Goal: Check status: Check status

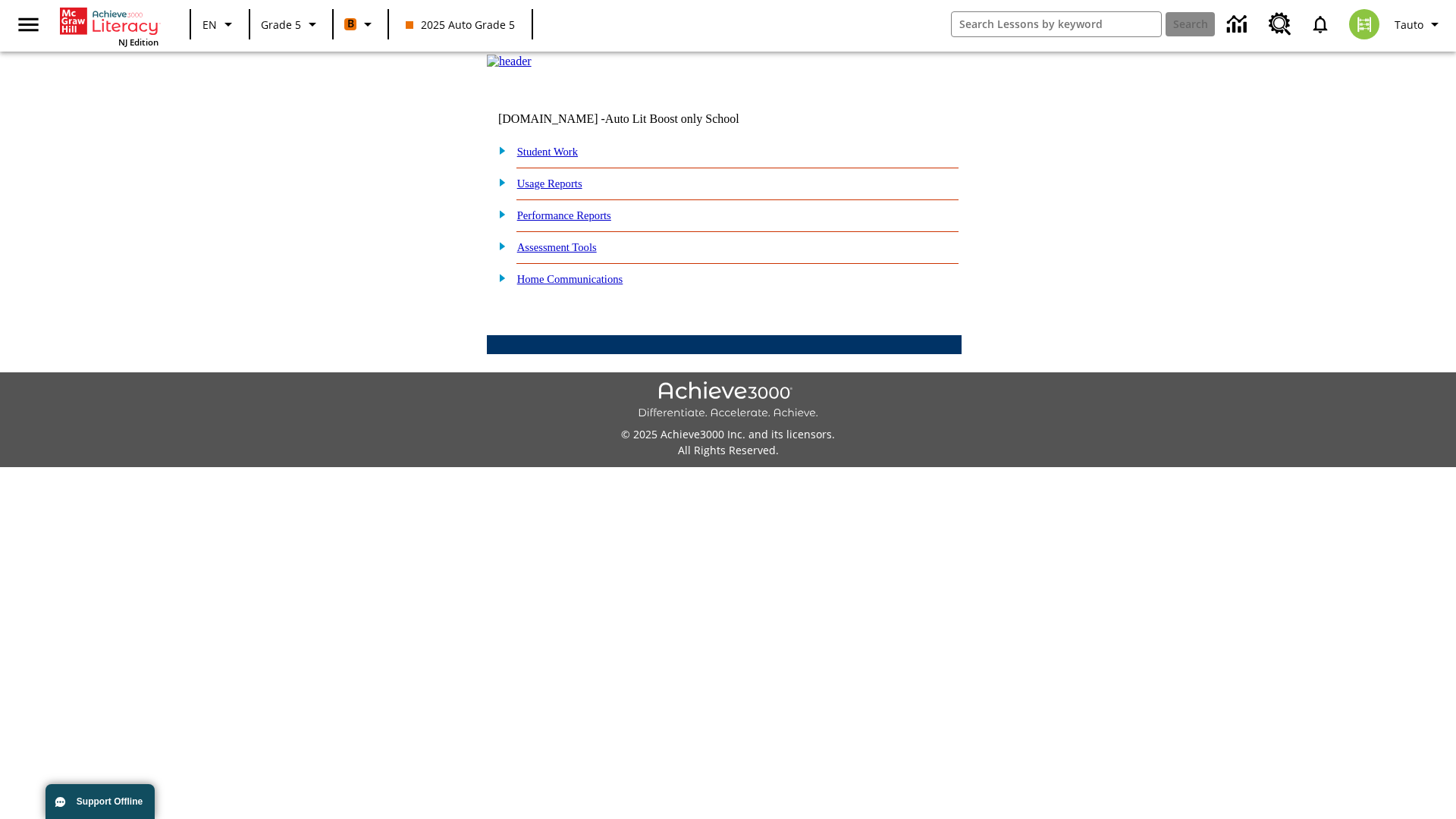
click at [558, 158] on link "Student Work" at bounding box center [547, 151] width 60 height 12
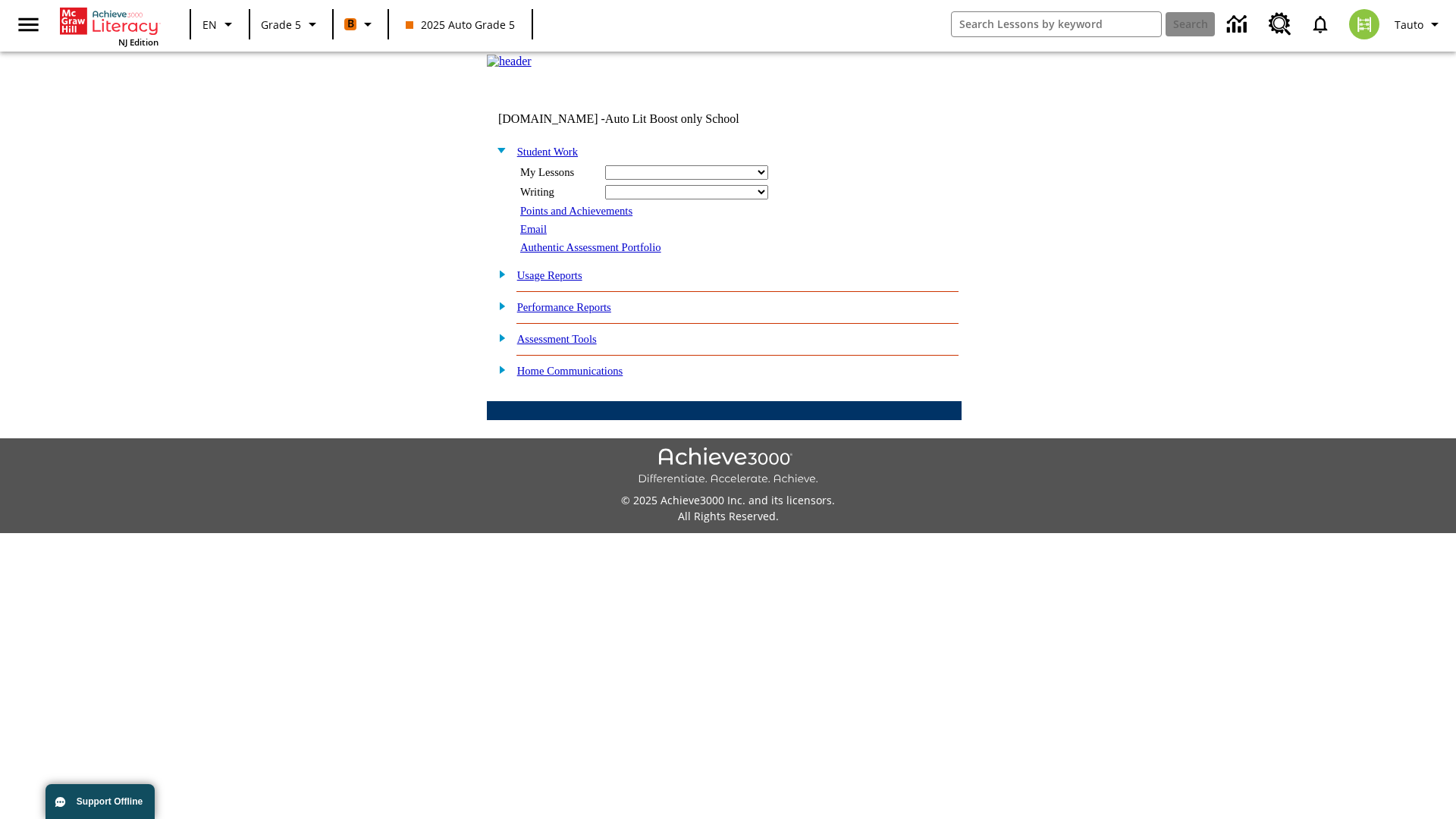
select select "/options/reports/?report_id=12&atype=21&section=2"
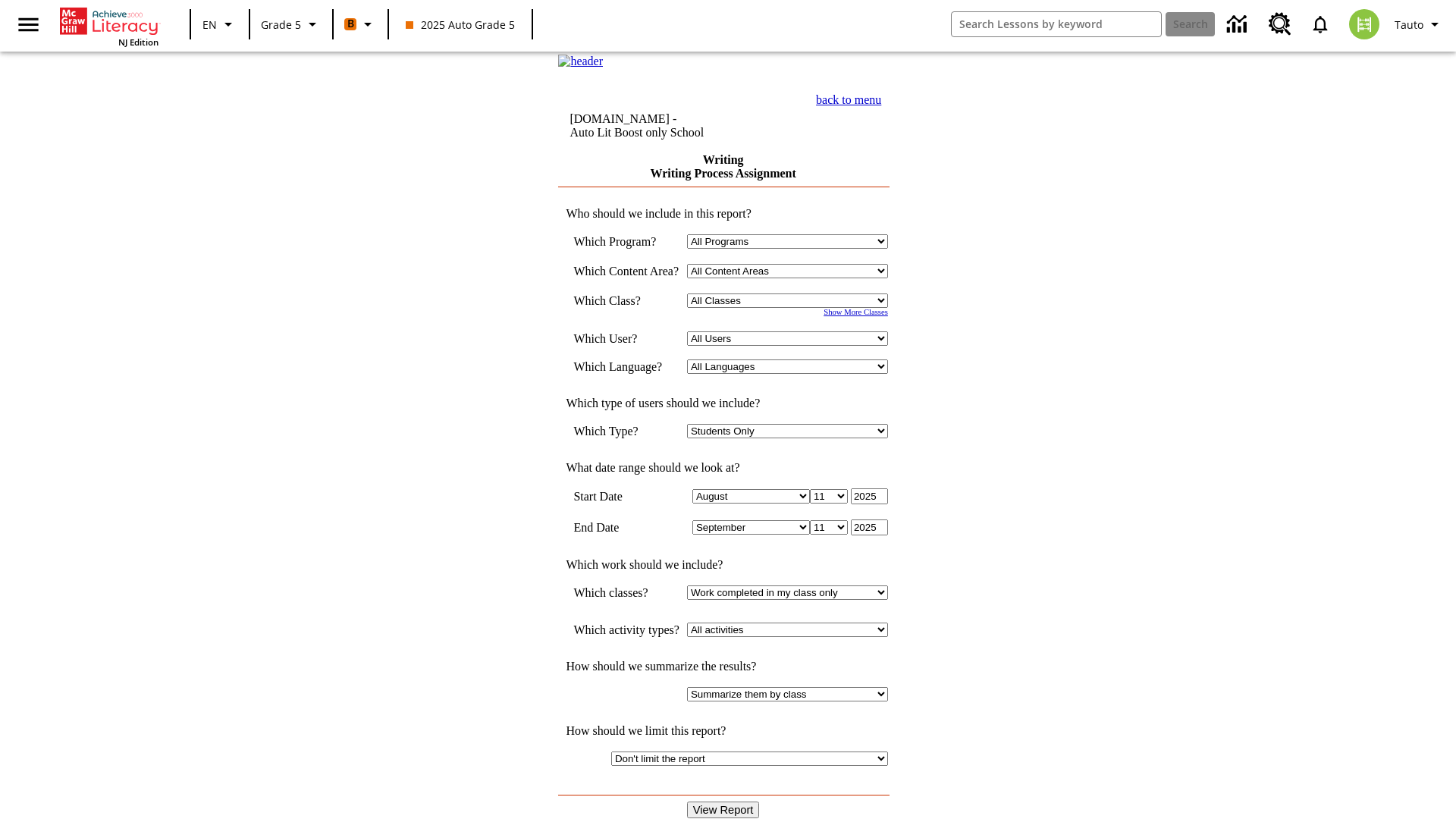
select select "11133131"
click at [793, 346] on select "All Users Cat, Sautoen Cat, Sautoes Cat, Sautoss Donotlogin, Sautoen Twoschools…" at bounding box center [787, 338] width 201 height 14
select select "21437107"
click at [725, 802] on input "View Report" at bounding box center [723, 810] width 73 height 17
